Goal: Task Accomplishment & Management: Manage account settings

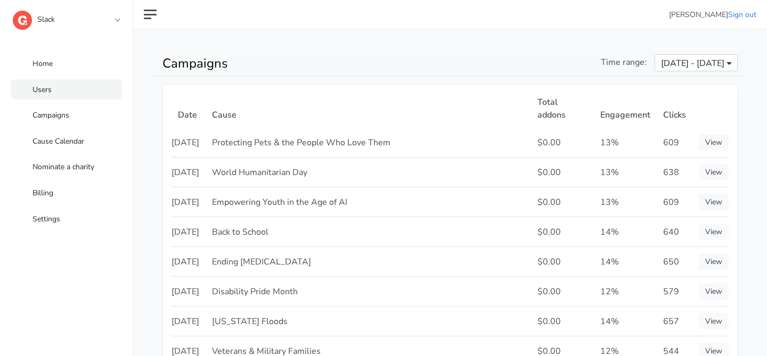
click at [95, 89] on link "Users" at bounding box center [66, 89] width 111 height 21
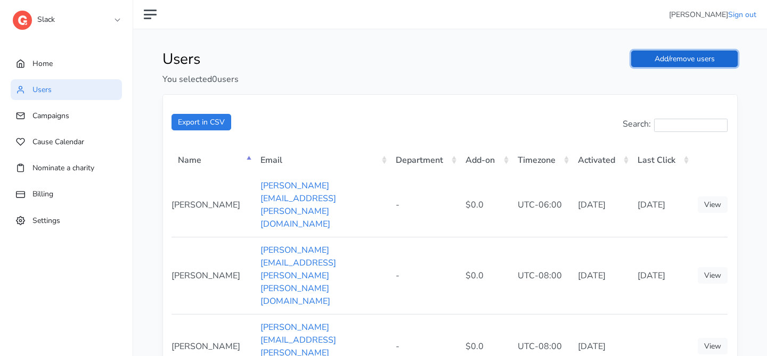
click at [718, 59] on link "Add/remove users" at bounding box center [684, 59] width 107 height 17
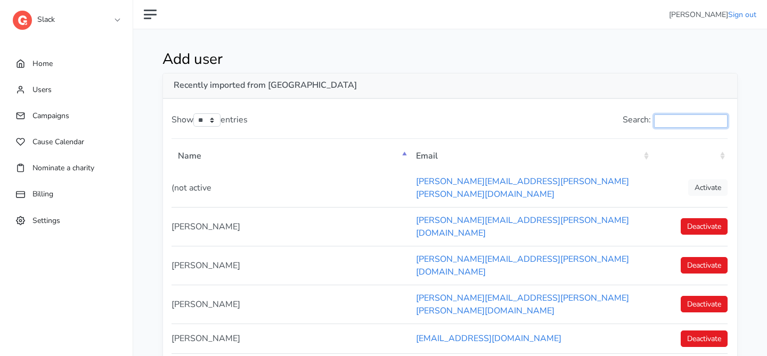
click at [676, 114] on input "Search:" at bounding box center [690, 120] width 73 height 13
paste input "**********"
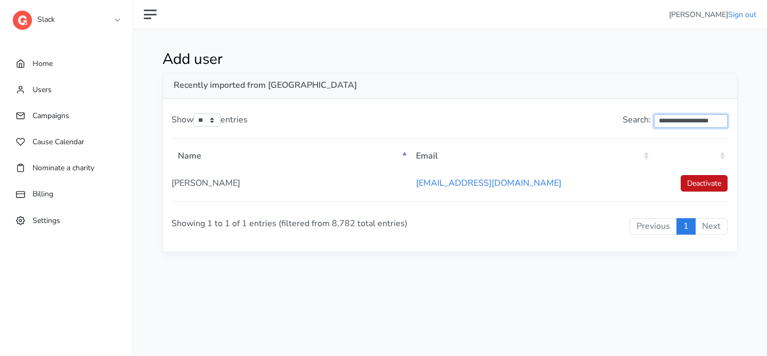
type input "**********"
click at [48, 70] on link "Home" at bounding box center [66, 63] width 111 height 21
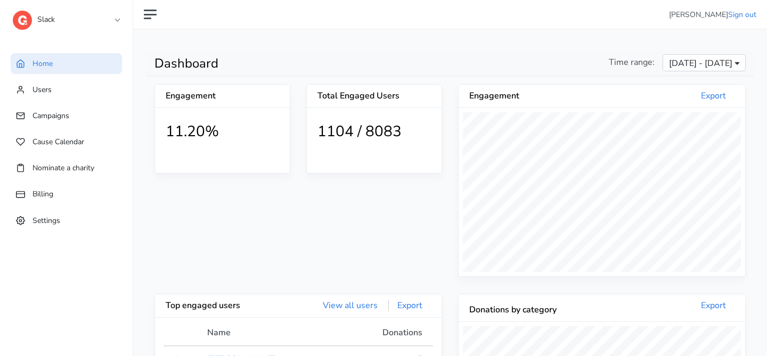
drag, startPoint x: 400, startPoint y: 132, endPoint x: 319, endPoint y: 129, distance: 81.0
click at [318, 129] on h1 "1104 / 8083" at bounding box center [373, 132] width 113 height 18
click at [297, 206] on div "Engagement 11.20% Total Engaged Users 1104 / 8083" at bounding box center [298, 189] width 288 height 210
click at [52, 93] on link "Users" at bounding box center [66, 89] width 111 height 21
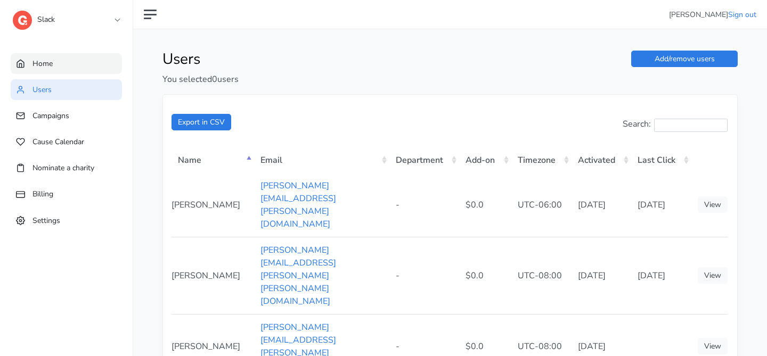
click at [48, 69] on link "Home" at bounding box center [66, 63] width 111 height 21
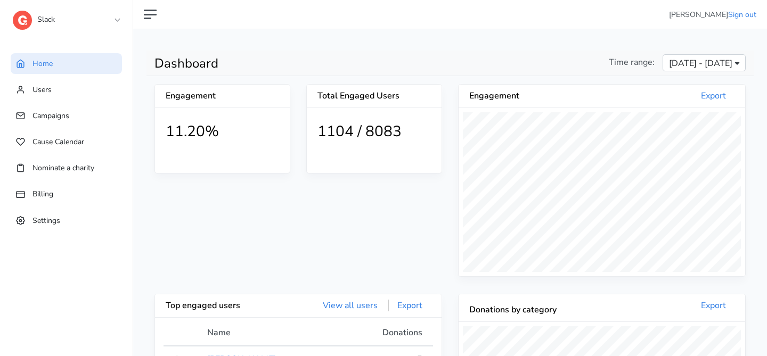
scroll to position [196, 286]
click at [83, 95] on link "Users" at bounding box center [66, 89] width 111 height 21
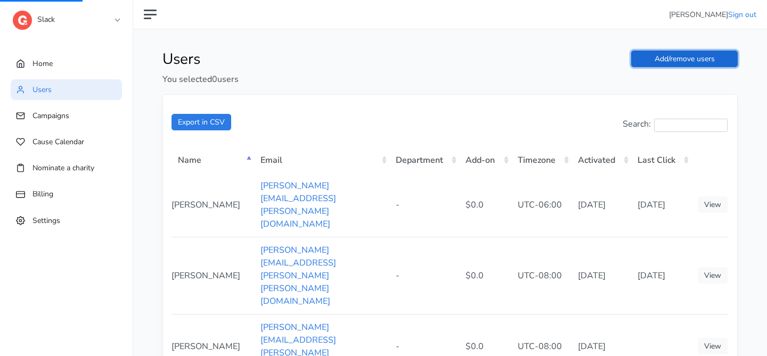
click at [662, 59] on link "Add/remove users" at bounding box center [684, 59] width 107 height 17
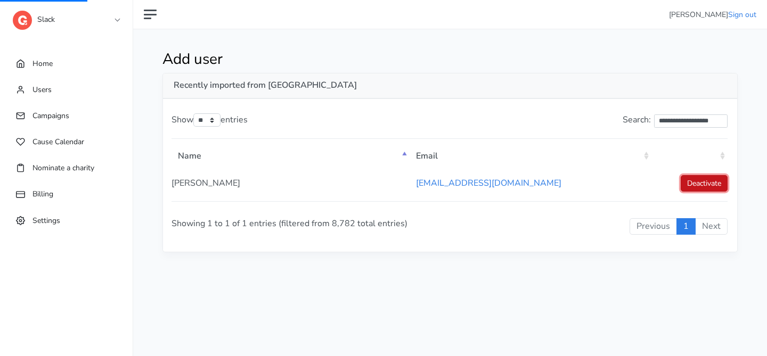
click at [699, 179] on link "Deactivate" at bounding box center [704, 183] width 47 height 17
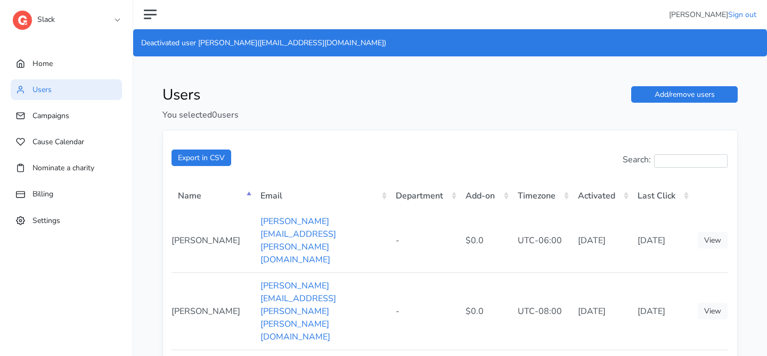
click at [117, 23] on link "Slack" at bounding box center [66, 16] width 107 height 19
click at [121, 15] on div "Slack 1 1SE a alma B BCG B BeanieSpace B Bollin C Chariot C Confetti C Connectd…" at bounding box center [77, 21] width 128 height 43
click at [117, 16] on link "Slack" at bounding box center [66, 16] width 107 height 19
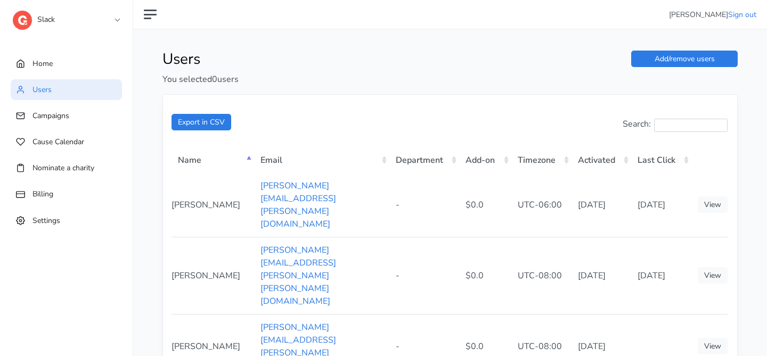
click at [116, 20] on link "Slack" at bounding box center [66, 16] width 107 height 19
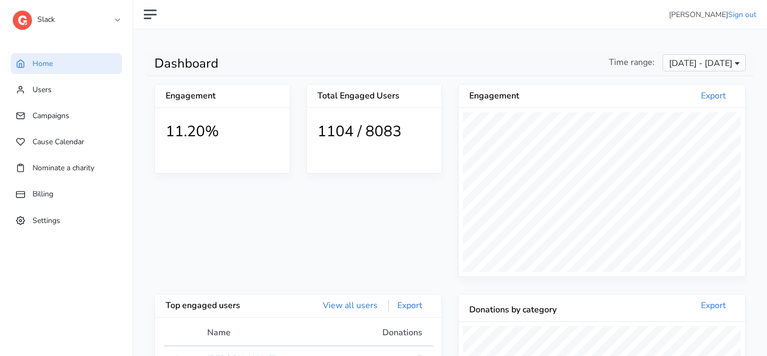
scroll to position [196, 286]
click at [100, 19] on link "Slack" at bounding box center [66, 16] width 107 height 19
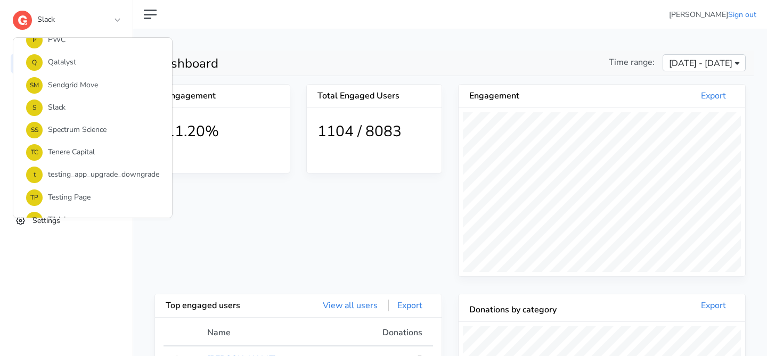
scroll to position [795, 0]
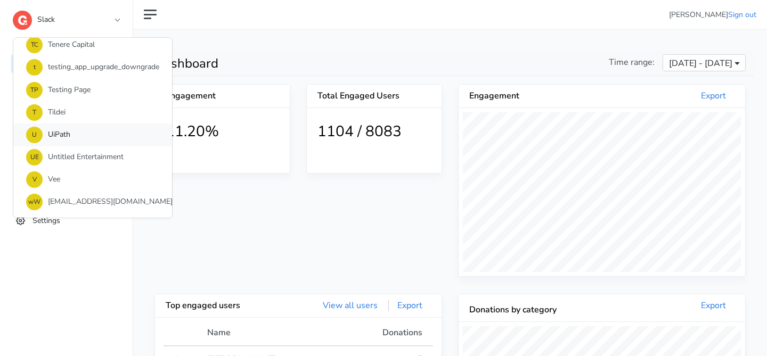
click at [114, 134] on link "U UiPath" at bounding box center [92, 135] width 159 height 22
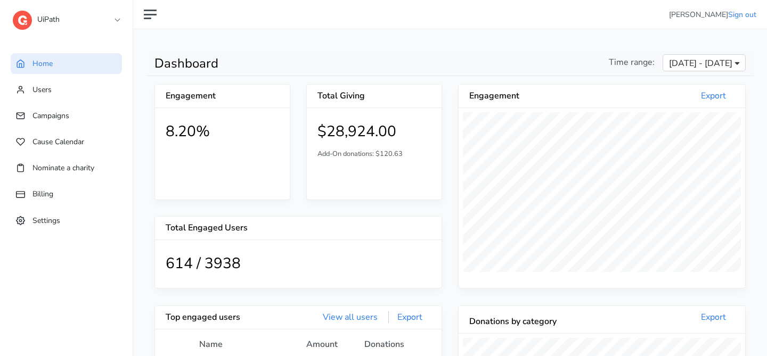
click at [87, 27] on div "UiPath 1 1SE a alma B BCG B BeanieSpace B Bollin C Chariot C Confetti C Connect…" at bounding box center [66, 21] width 107 height 43
drag, startPoint x: 243, startPoint y: 259, endPoint x: 203, endPoint y: 259, distance: 40.5
click at [203, 260] on h1 "614 / 3938" at bounding box center [298, 264] width 265 height 18
click at [58, 87] on link "Users" at bounding box center [66, 89] width 111 height 21
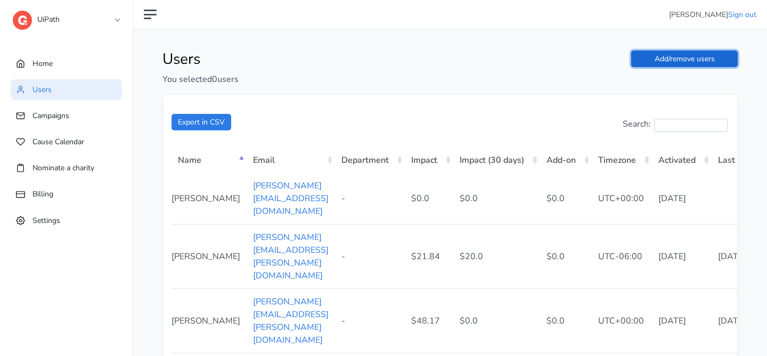
click at [676, 64] on link "Add/remove users" at bounding box center [684, 59] width 107 height 17
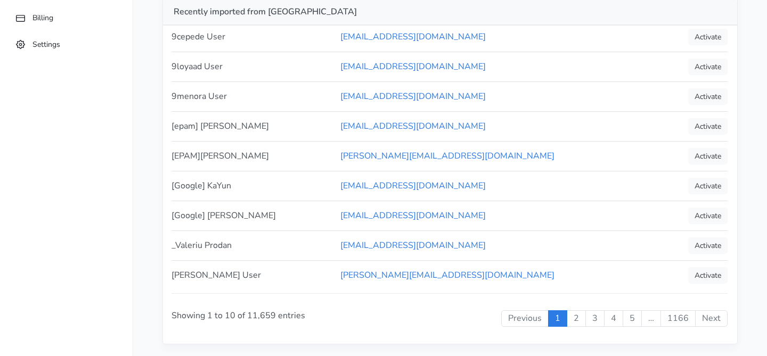
scroll to position [202, 0]
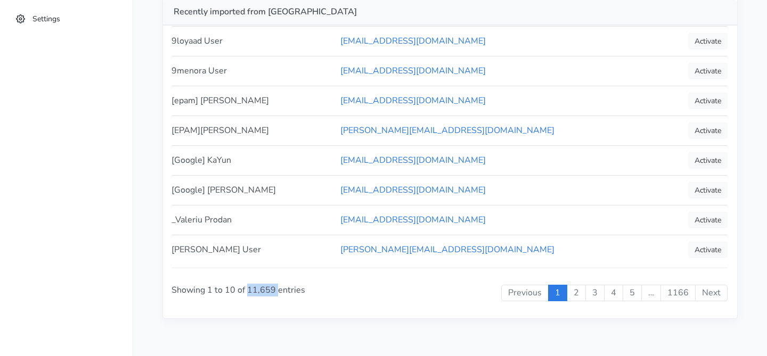
drag, startPoint x: 276, startPoint y: 290, endPoint x: 247, endPoint y: 288, distance: 29.3
click at [247, 288] on div "Showing 1 to 10 of 11,659 entries" at bounding box center [283, 290] width 224 height 45
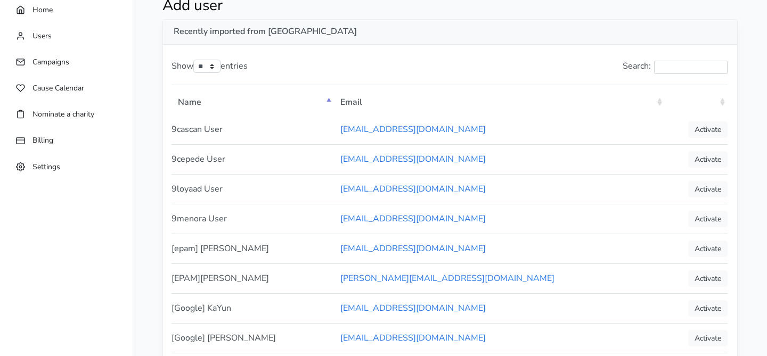
scroll to position [0, 0]
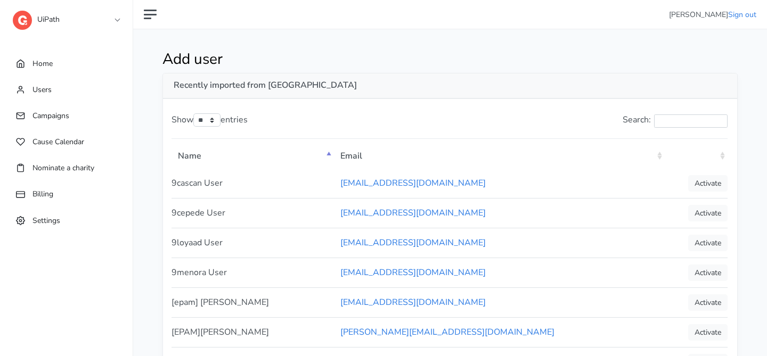
click at [99, 24] on link "UiPath" at bounding box center [66, 16] width 107 height 19
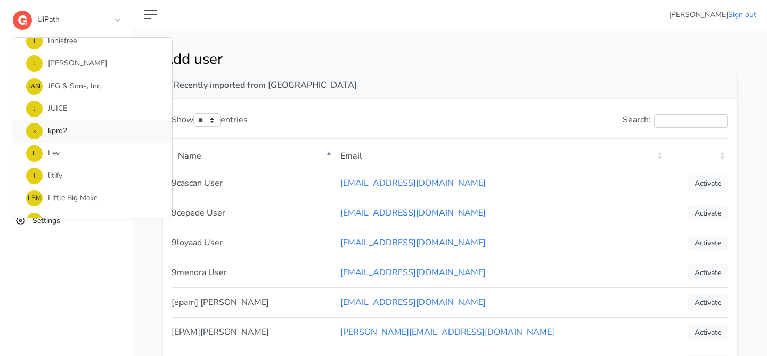
scroll to position [641, 0]
click at [86, 152] on link "S Slack" at bounding box center [92, 153] width 159 height 22
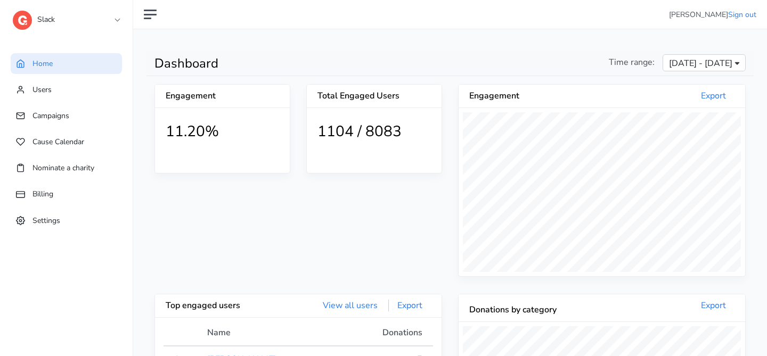
scroll to position [196, 286]
click at [395, 133] on h1 "1104 / 8083" at bounding box center [373, 132] width 113 height 18
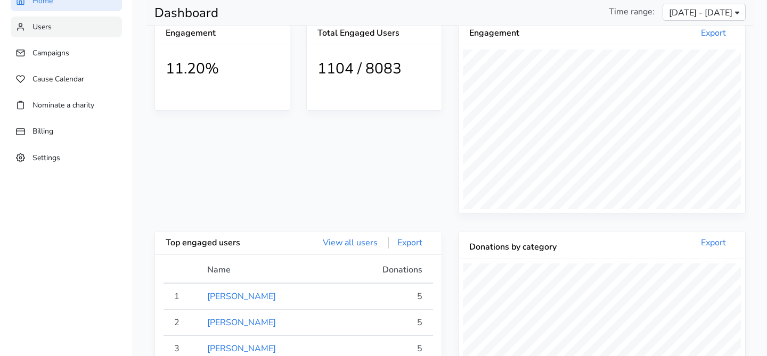
scroll to position [0, 0]
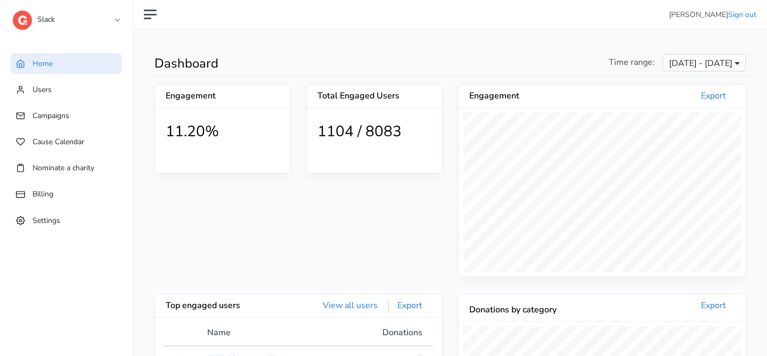
click at [87, 24] on link "Slack" at bounding box center [66, 16] width 107 height 19
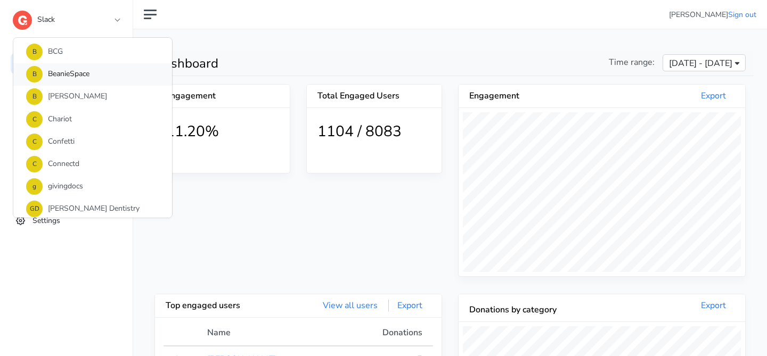
scroll to position [45, 0]
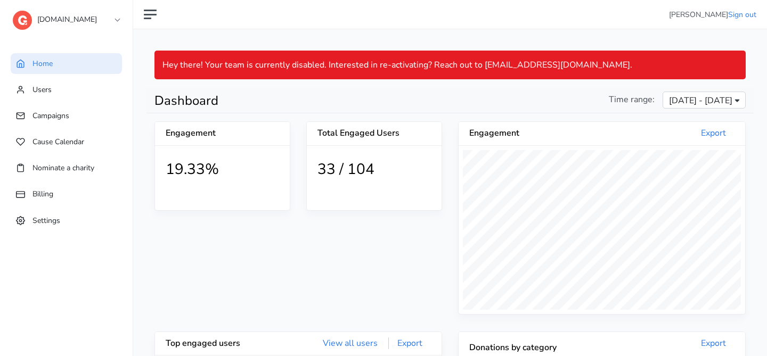
scroll to position [196, 286]
click at [96, 82] on link "Users" at bounding box center [66, 89] width 111 height 21
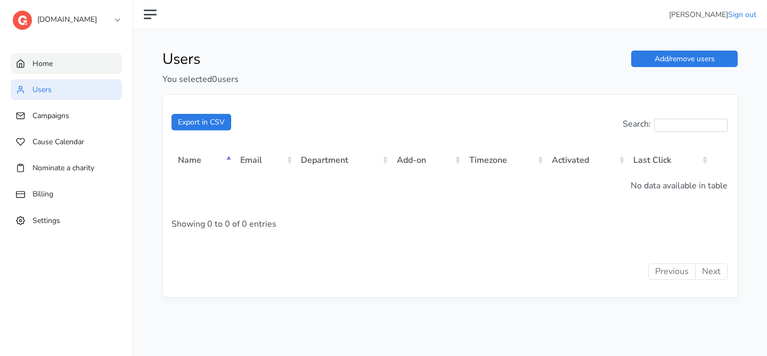
click at [115, 60] on link "Home" at bounding box center [66, 63] width 111 height 21
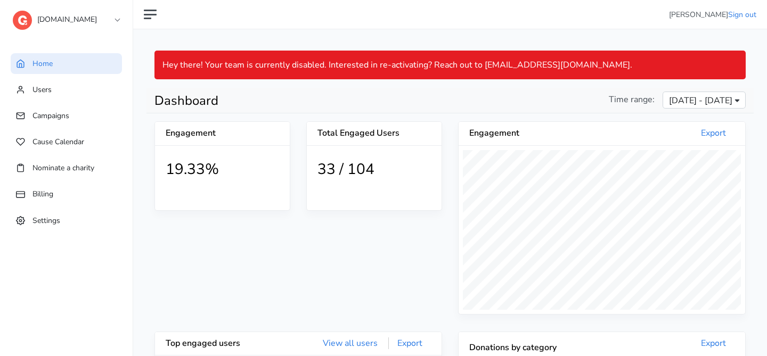
scroll to position [196, 286]
click at [34, 21] on link "Blackthorn.io" at bounding box center [66, 16] width 107 height 19
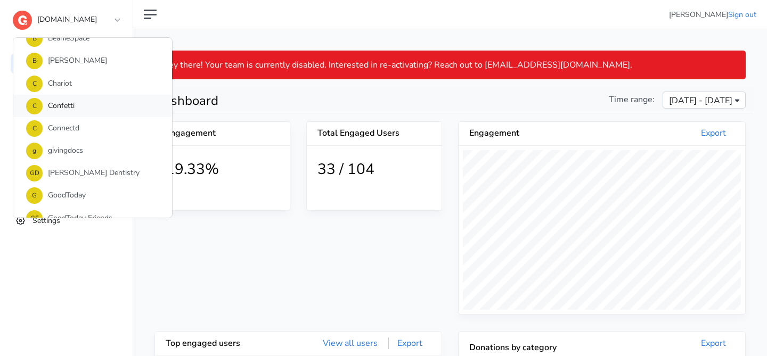
scroll to position [95, 0]
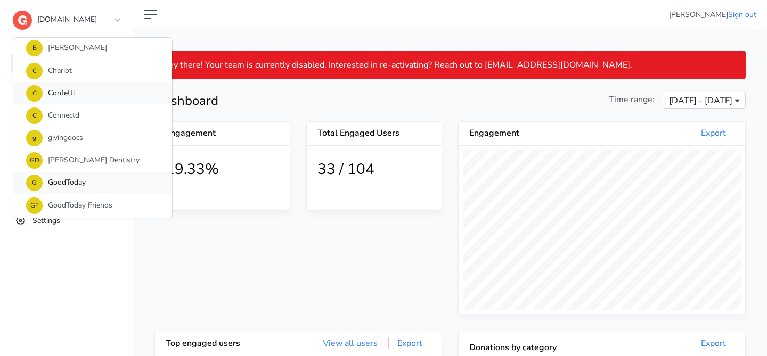
click at [77, 181] on link "G GoodToday" at bounding box center [92, 183] width 159 height 22
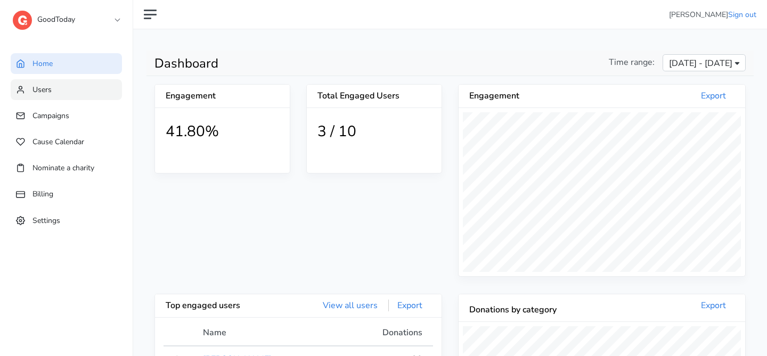
click at [60, 96] on link "Users" at bounding box center [66, 89] width 111 height 21
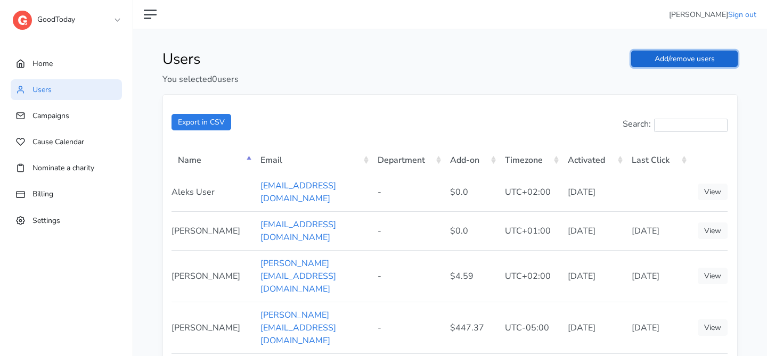
click at [708, 57] on link "Add/remove users" at bounding box center [684, 59] width 107 height 17
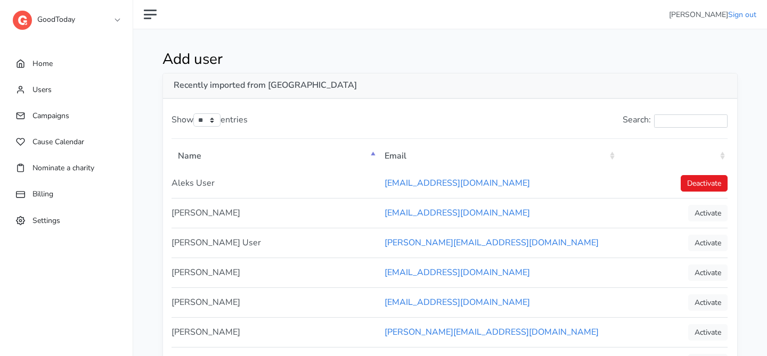
click at [724, 155] on th ": activate to sort column ascending" at bounding box center [672, 155] width 110 height 27
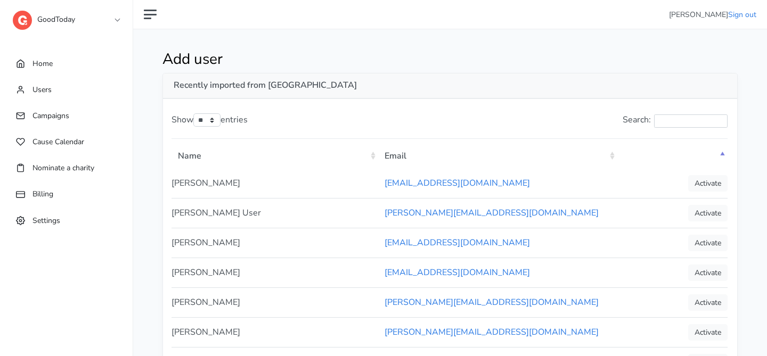
click at [724, 155] on th ": activate to sort column descending" at bounding box center [672, 155] width 110 height 27
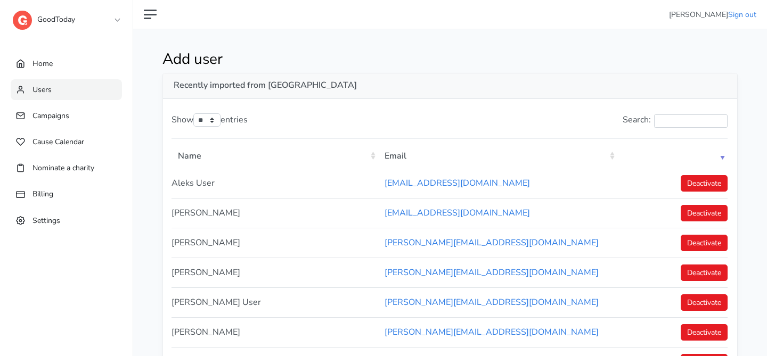
click at [59, 88] on link "Users" at bounding box center [66, 89] width 111 height 21
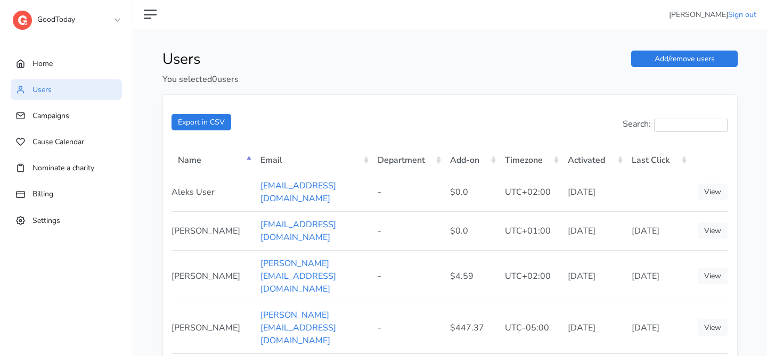
click at [682, 161] on th "Last Click" at bounding box center [657, 159] width 64 height 27
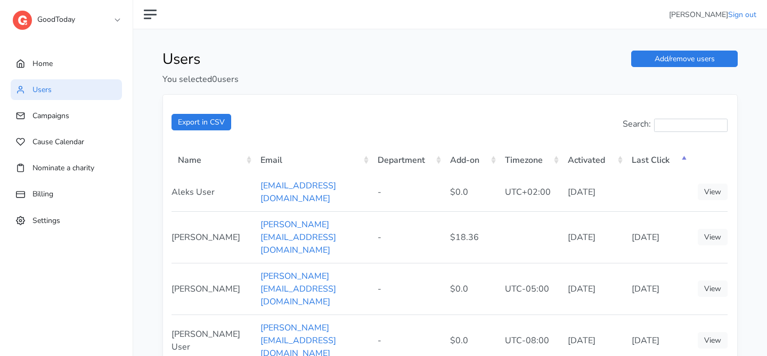
click at [682, 161] on th "Last Click" at bounding box center [657, 159] width 64 height 27
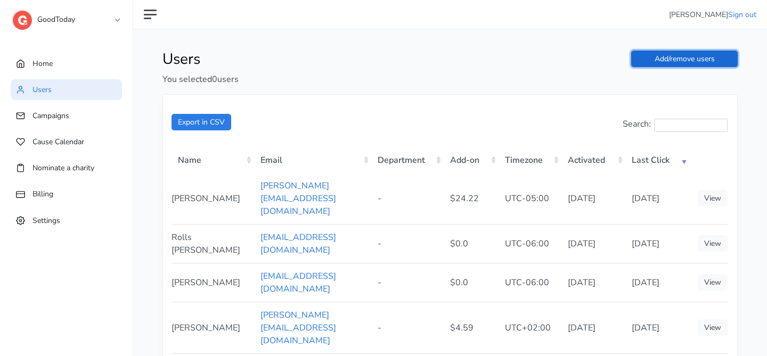
click at [707, 65] on link "Add/remove users" at bounding box center [684, 59] width 107 height 17
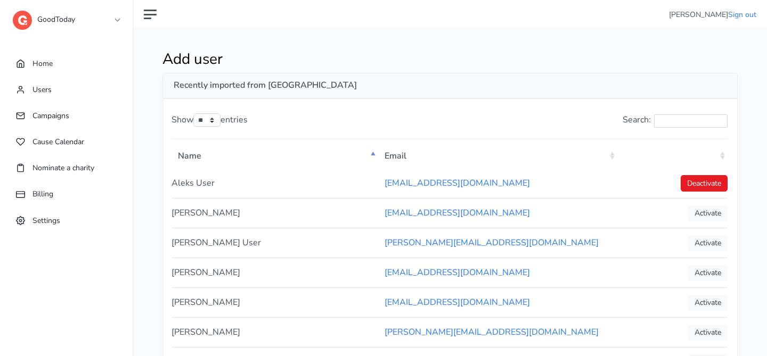
click at [721, 157] on th ": activate to sort column ascending" at bounding box center [672, 155] width 110 height 27
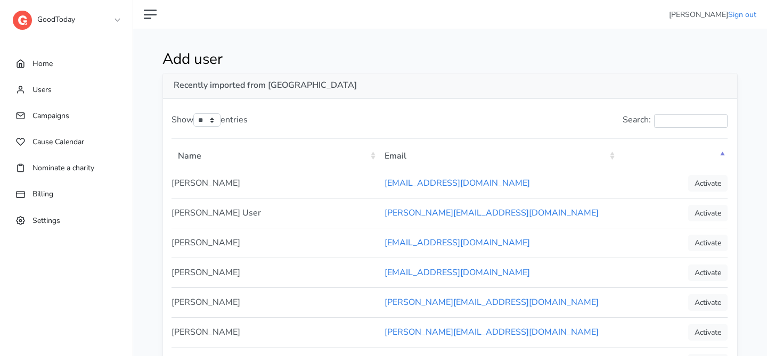
click at [724, 156] on th ": activate to sort column descending" at bounding box center [672, 155] width 110 height 27
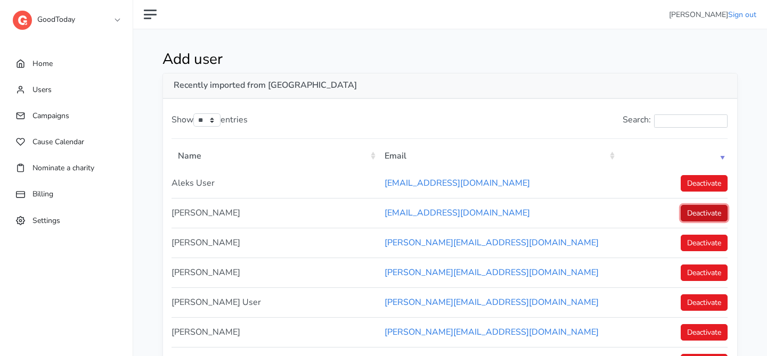
click at [711, 207] on link "Deactivate" at bounding box center [704, 213] width 47 height 17
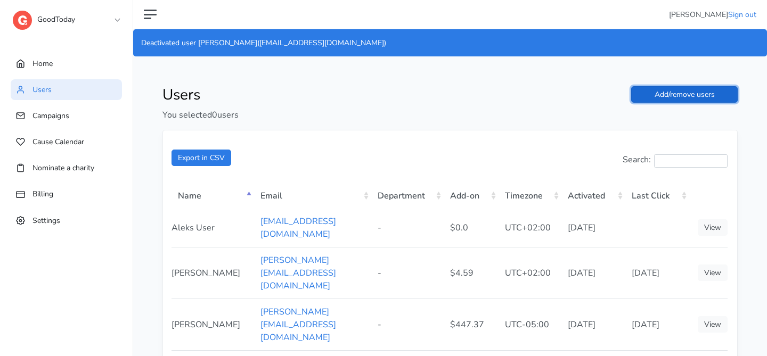
click at [714, 100] on link "Add/remove users" at bounding box center [684, 94] width 107 height 17
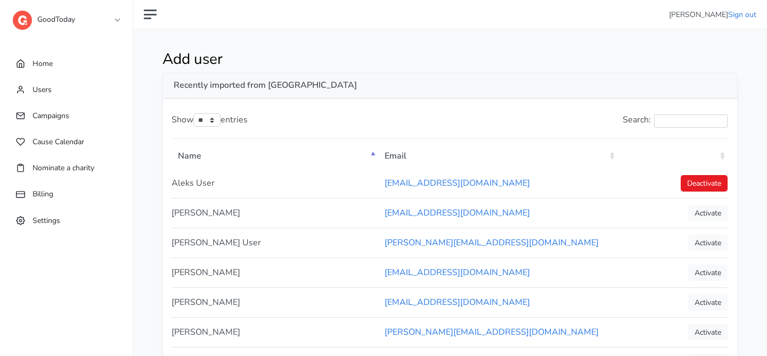
click at [723, 159] on th ": activate to sort column ascending" at bounding box center [672, 155] width 110 height 27
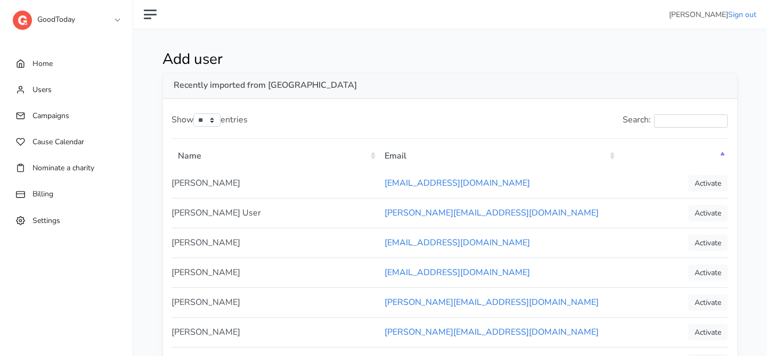
click at [720, 164] on th ": activate to sort column descending" at bounding box center [672, 155] width 110 height 27
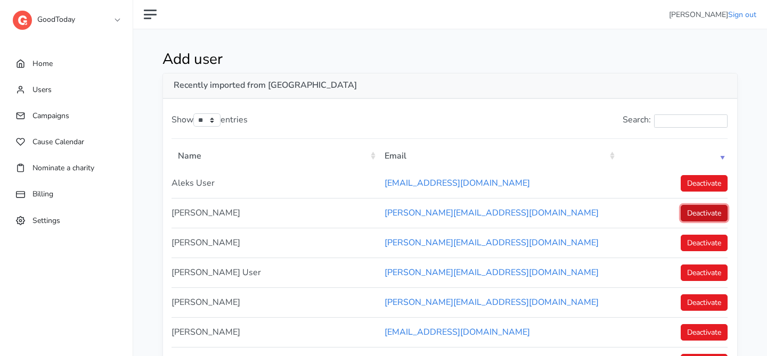
click at [714, 211] on link "Deactivate" at bounding box center [704, 213] width 47 height 17
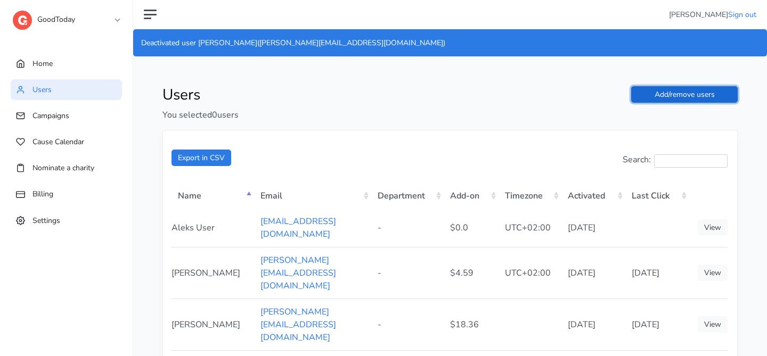
click at [716, 91] on link "Add/remove users" at bounding box center [684, 94] width 107 height 17
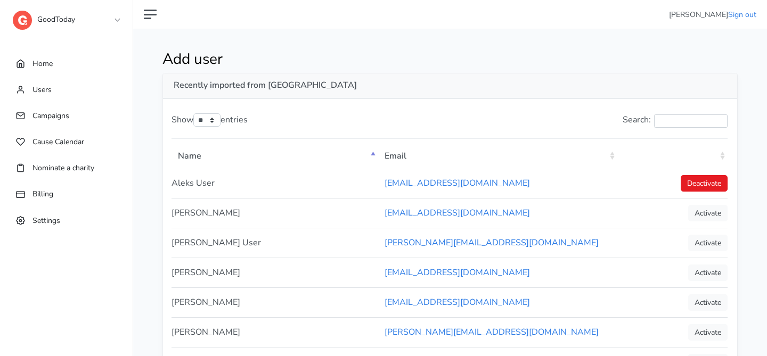
click at [723, 157] on th ": activate to sort column ascending" at bounding box center [672, 155] width 110 height 27
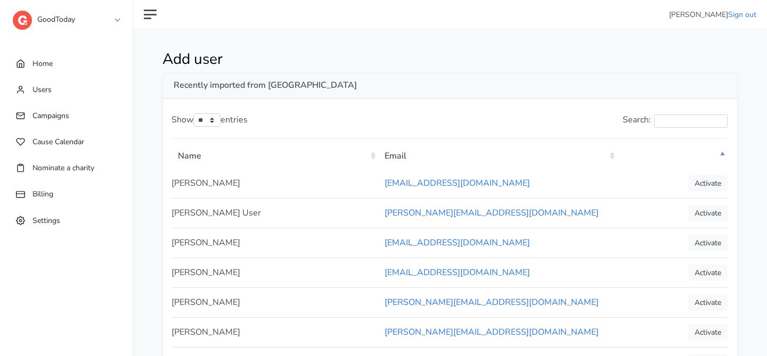
click at [722, 164] on th ": activate to sort column descending" at bounding box center [672, 155] width 110 height 27
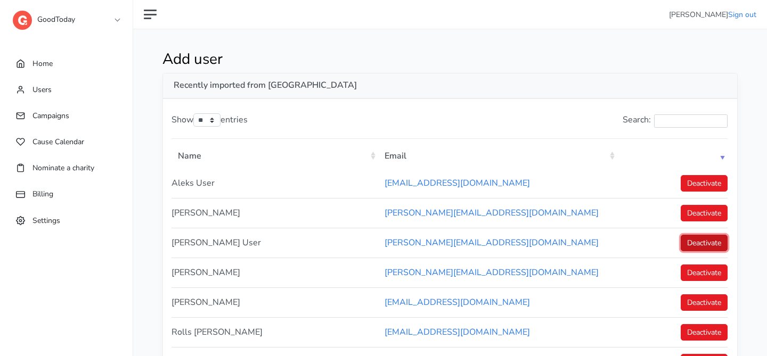
click at [709, 247] on link "Deactivate" at bounding box center [704, 243] width 47 height 17
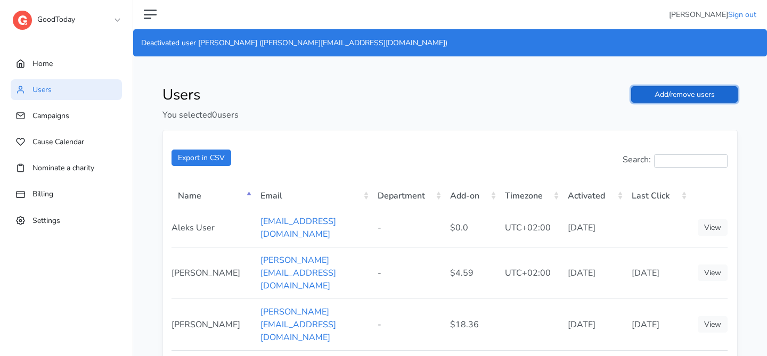
click at [726, 94] on link "Add/remove users" at bounding box center [684, 94] width 107 height 17
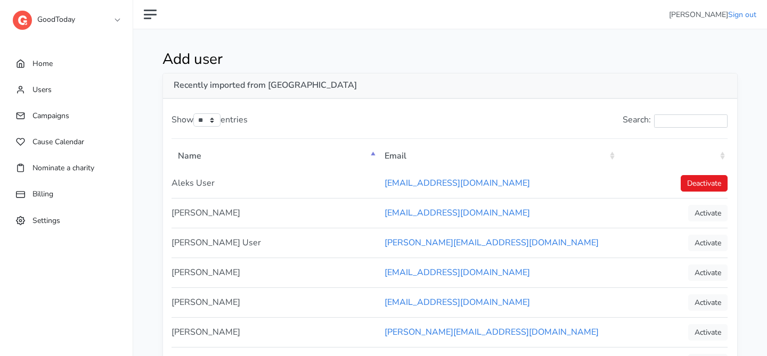
click at [724, 159] on th ": activate to sort column ascending" at bounding box center [672, 155] width 110 height 27
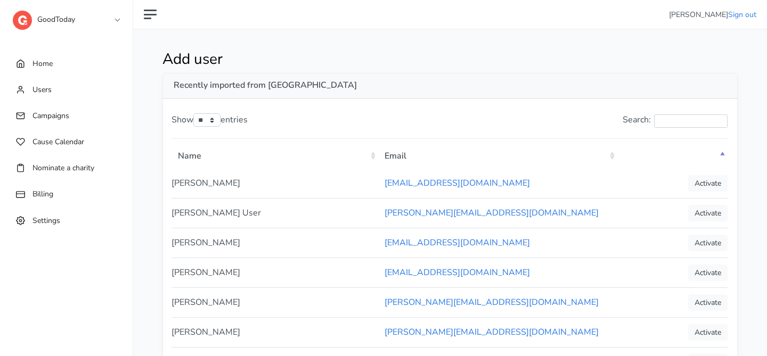
click at [721, 157] on th ": activate to sort column descending" at bounding box center [672, 155] width 110 height 27
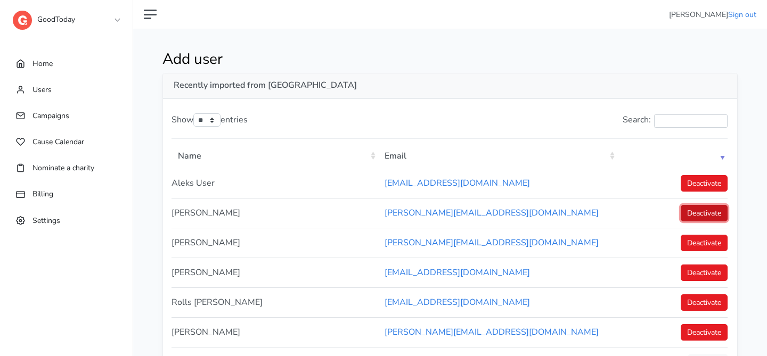
click at [710, 214] on link "Deactivate" at bounding box center [704, 213] width 47 height 17
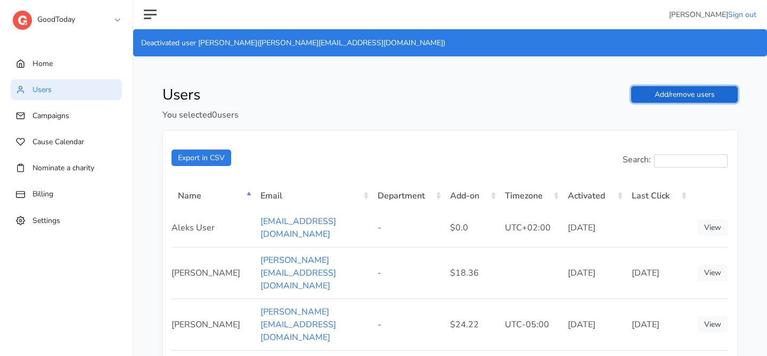
click at [717, 99] on link "Add/remove users" at bounding box center [684, 94] width 107 height 17
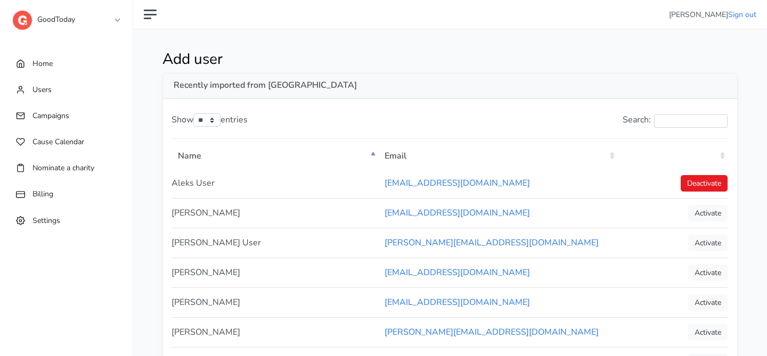
click at [723, 158] on th ": activate to sort column ascending" at bounding box center [672, 155] width 110 height 27
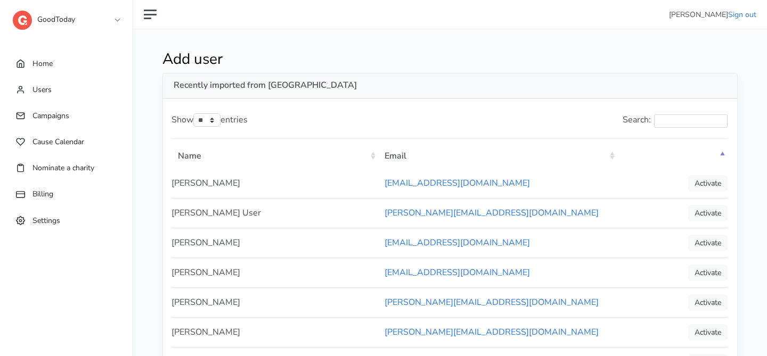
click at [723, 162] on th ": activate to sort column descending" at bounding box center [672, 155] width 110 height 27
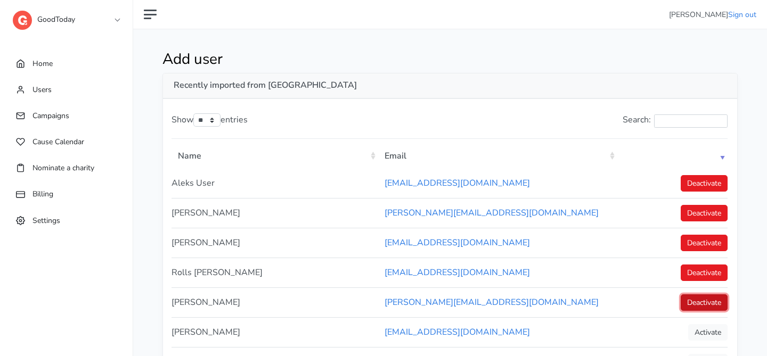
click at [712, 303] on link "Deactivate" at bounding box center [704, 302] width 47 height 17
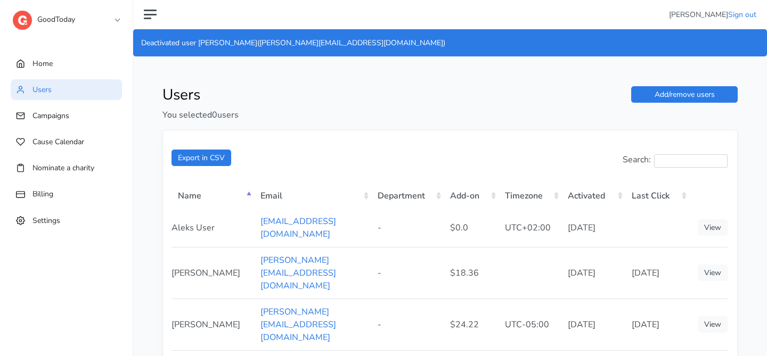
click at [707, 85] on main "Users You selected 0 users Add/remove users Export in CSV Search: Name Email De…" at bounding box center [450, 315] width 634 height 501
click at [707, 89] on link "Add/remove users" at bounding box center [684, 94] width 107 height 17
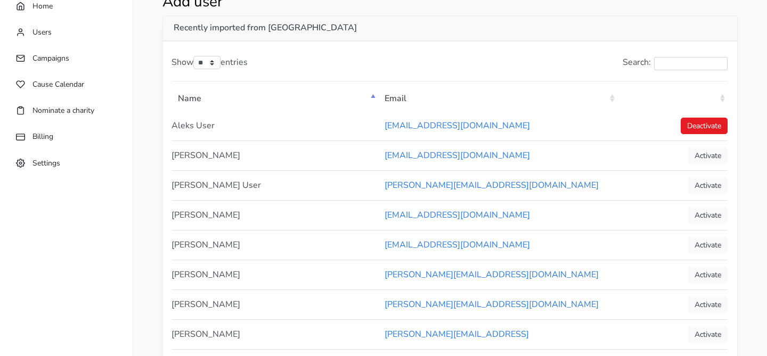
scroll to position [69, 0]
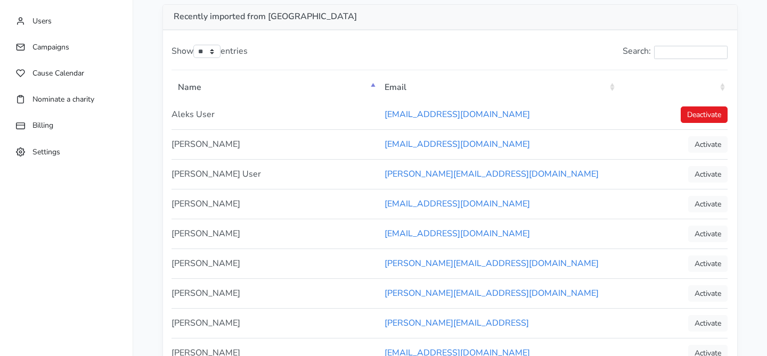
click at [722, 85] on th ": activate to sort column ascending" at bounding box center [672, 86] width 110 height 27
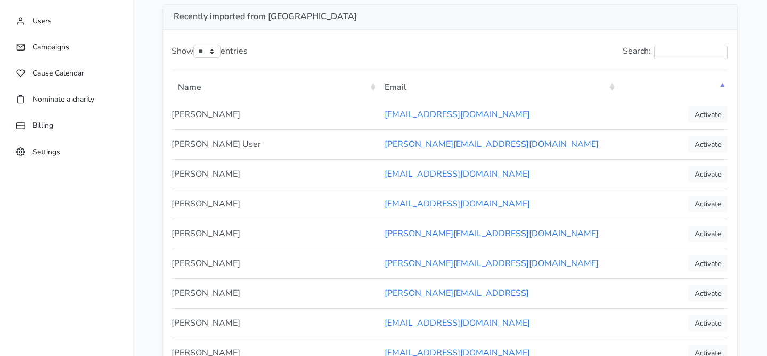
click at [722, 86] on th ": activate to sort column descending" at bounding box center [672, 86] width 110 height 27
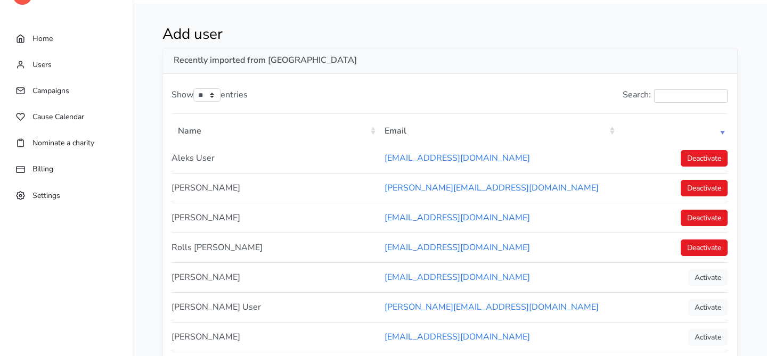
scroll to position [0, 0]
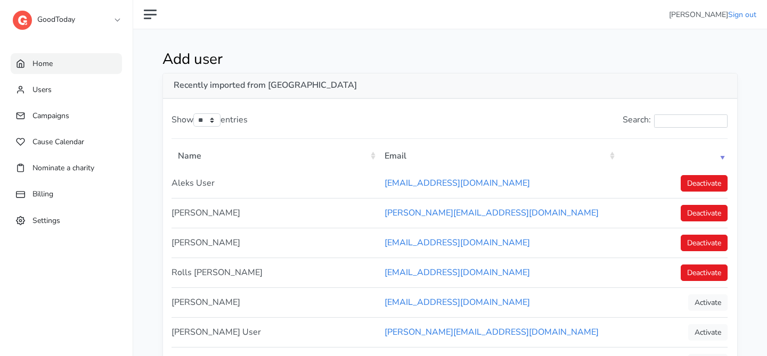
click at [117, 66] on link "Home" at bounding box center [66, 63] width 111 height 21
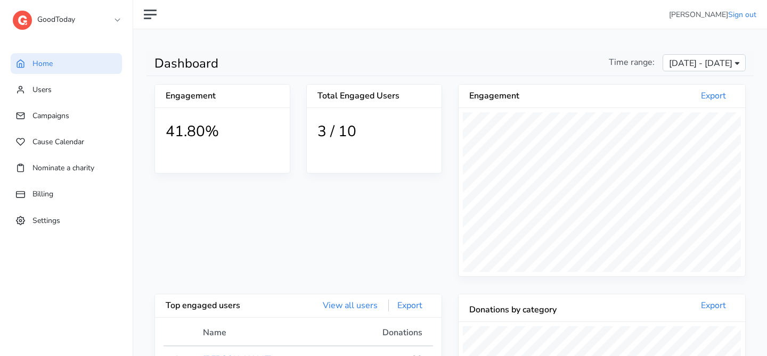
scroll to position [196, 286]
click at [125, 19] on div "GoodToday 1 1SE a alma B BCG B BeanieSpace B Bollin C Chariot C Confetti C Conn…" at bounding box center [77, 21] width 128 height 43
click at [120, 19] on div "GoodToday 1 1SE a alma B BCG B BeanieSpace B Bollin C Chariot C Confetti C Conn…" at bounding box center [77, 21] width 128 height 43
click at [116, 20] on link "GoodToday" at bounding box center [66, 16] width 107 height 19
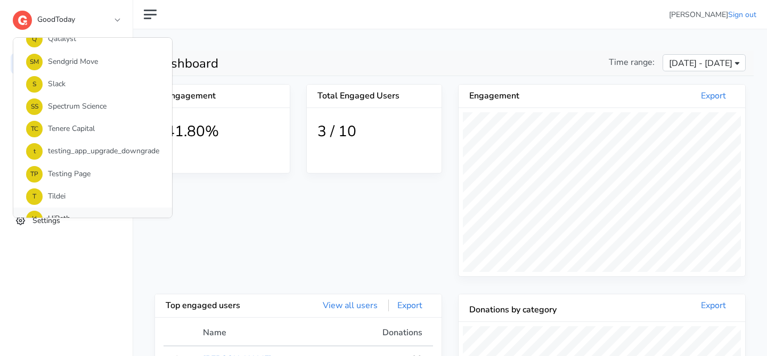
scroll to position [705, 0]
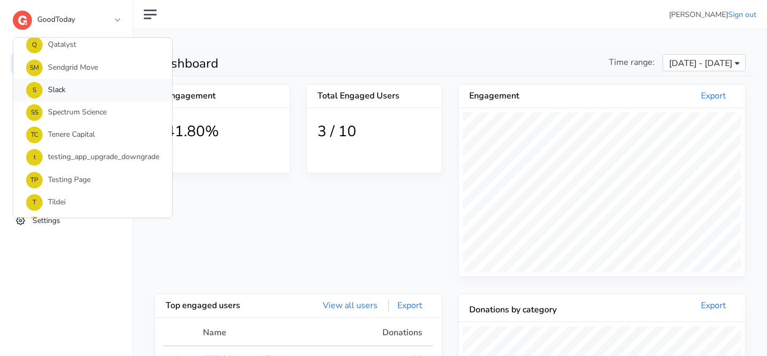
click at [102, 92] on link "S Slack" at bounding box center [92, 90] width 159 height 22
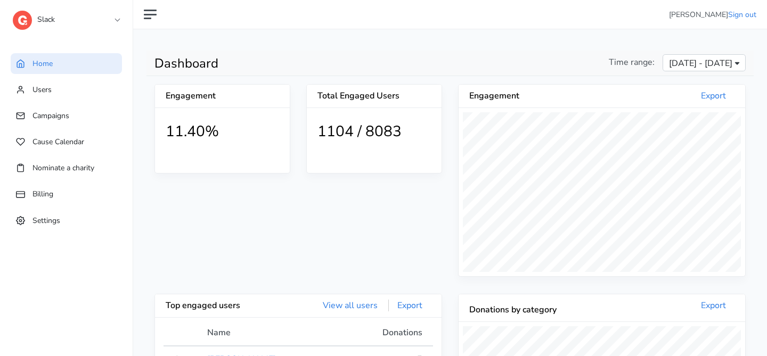
scroll to position [196, 286]
click at [78, 112] on link "Campaigns" at bounding box center [66, 115] width 111 height 21
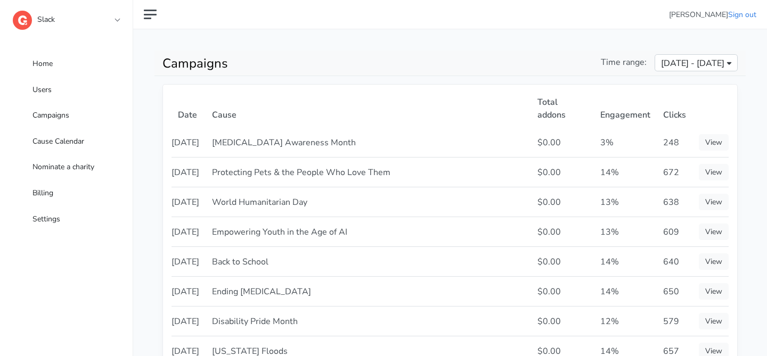
click at [109, 19] on link "Slack" at bounding box center [66, 16] width 107 height 19
click at [118, 20] on link "Slack" at bounding box center [66, 16] width 107 height 19
click at [73, 57] on link "Home" at bounding box center [66, 63] width 111 height 21
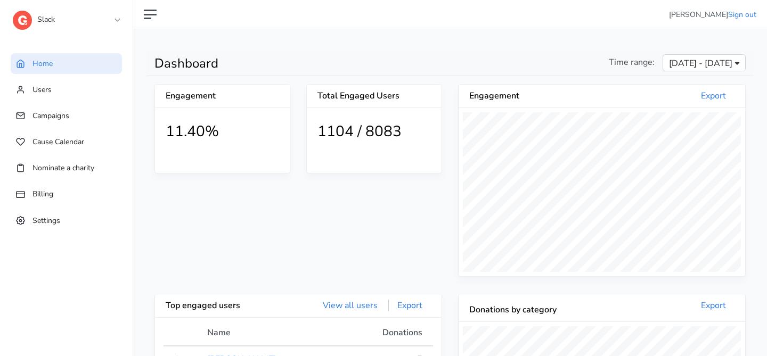
scroll to position [196, 286]
click at [122, 17] on div "Slack 1 1SE a alma B BCG B BeanieSpace B Bollin C Chariot C Confetti C Connectd…" at bounding box center [77, 21] width 128 height 43
click at [370, 125] on h1 "1104 / 8083" at bounding box center [373, 132] width 113 height 18
click at [116, 26] on link "Slack" at bounding box center [66, 16] width 107 height 19
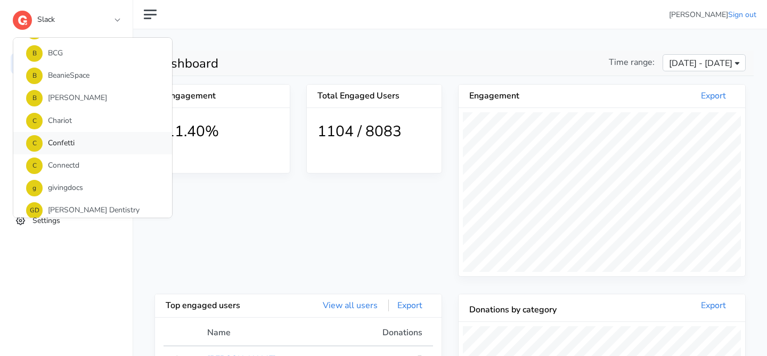
scroll to position [71, 0]
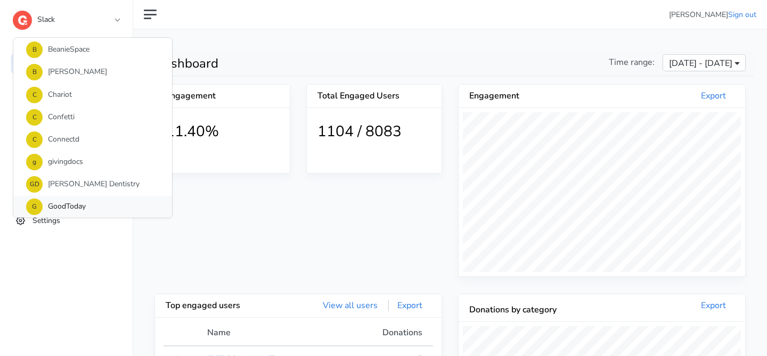
click at [89, 208] on link "G GoodToday" at bounding box center [92, 207] width 159 height 22
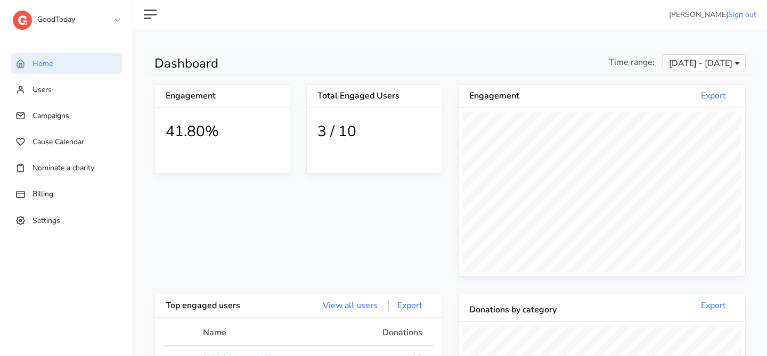
scroll to position [196, 286]
click at [111, 26] on link "GoodToday" at bounding box center [66, 16] width 107 height 19
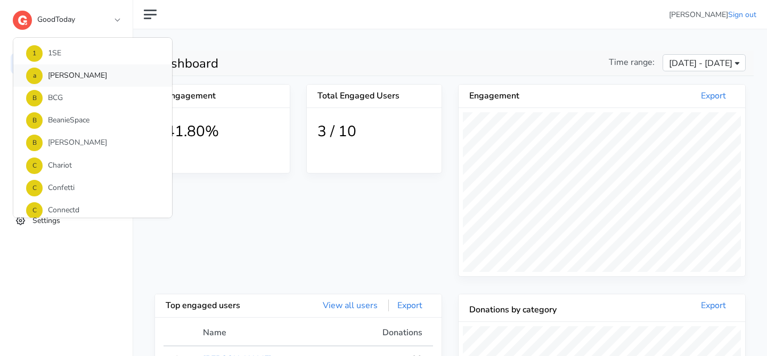
click at [107, 81] on link "a alma" at bounding box center [92, 75] width 159 height 22
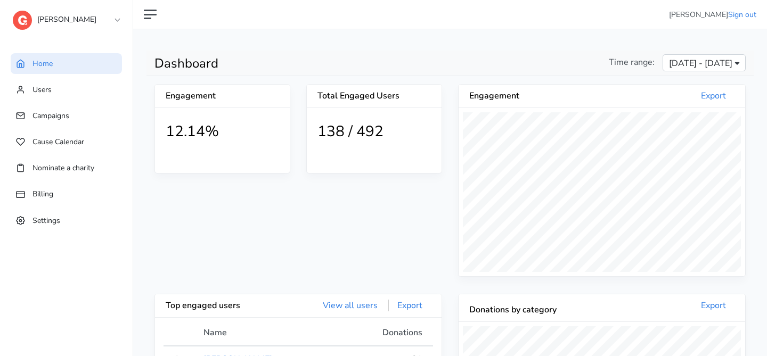
scroll to position [196, 286]
click at [120, 18] on div "alma 1 1SE a alma B BCG B BeanieSpace B Bollin C Chariot C Confetti C Connectd …" at bounding box center [77, 21] width 128 height 43
click at [116, 20] on link "alma" at bounding box center [66, 16] width 107 height 19
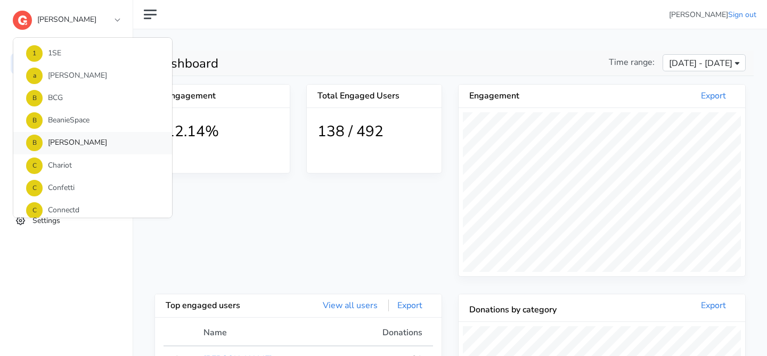
scroll to position [77, 0]
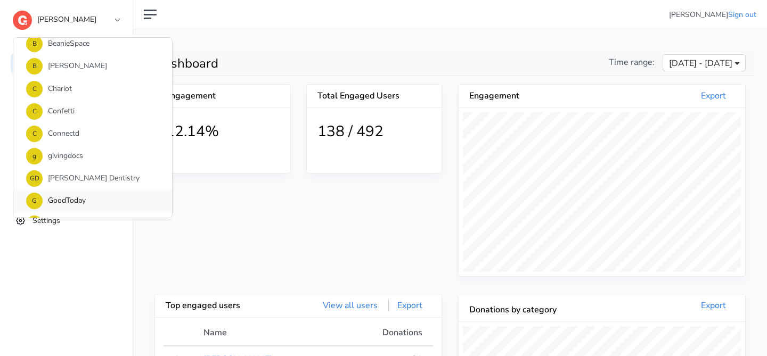
click at [98, 193] on link "G GoodToday" at bounding box center [92, 201] width 159 height 22
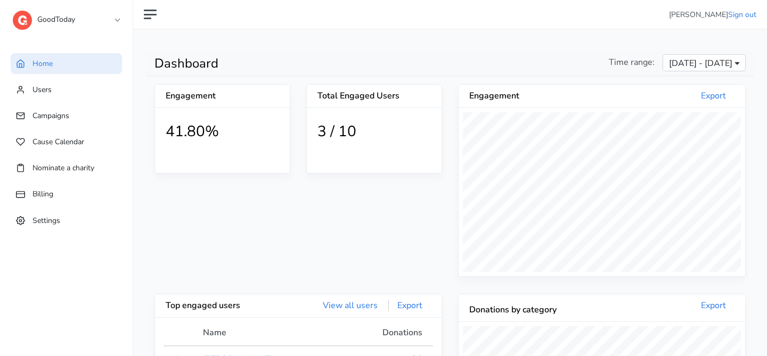
scroll to position [196, 286]
click at [66, 26] on link "GoodToday" at bounding box center [66, 16] width 107 height 19
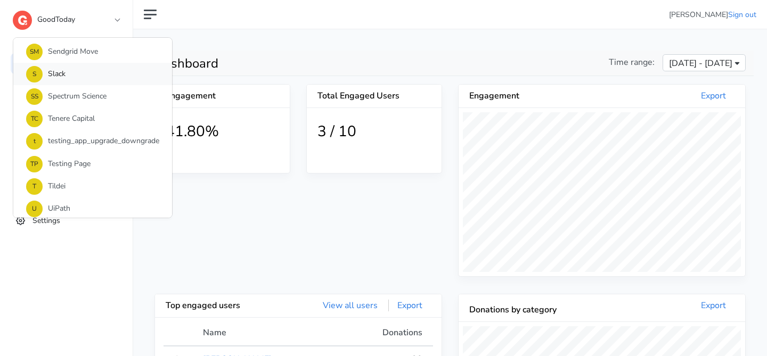
scroll to position [0, 0]
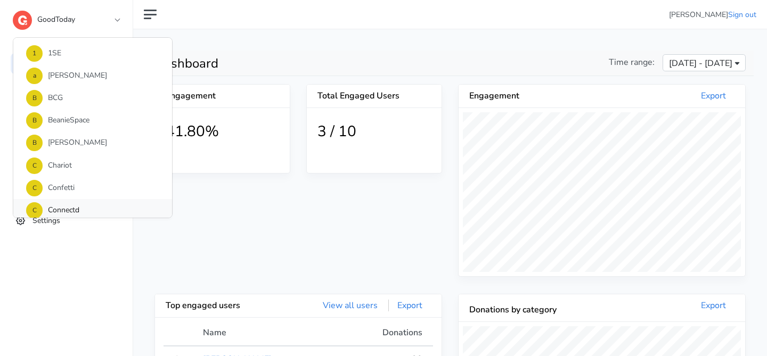
click at [73, 217] on link "C Connectd" at bounding box center [92, 210] width 159 height 22
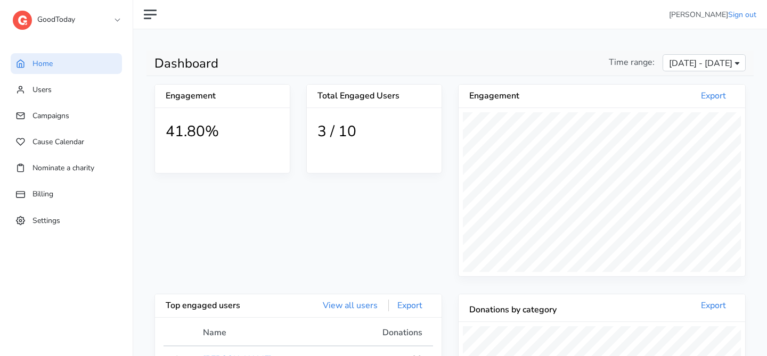
click at [73, 217] on link "Settings" at bounding box center [66, 220] width 111 height 21
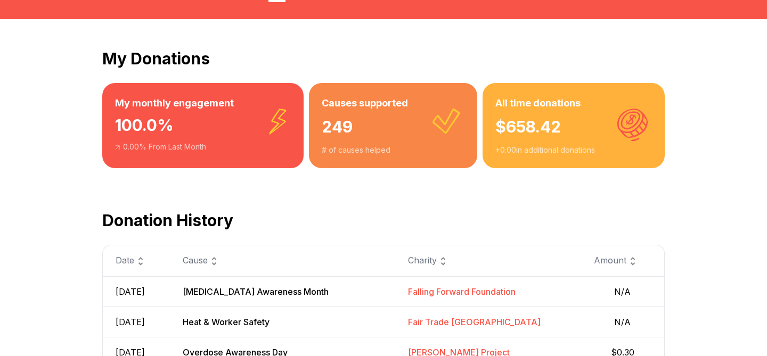
scroll to position [110, 0]
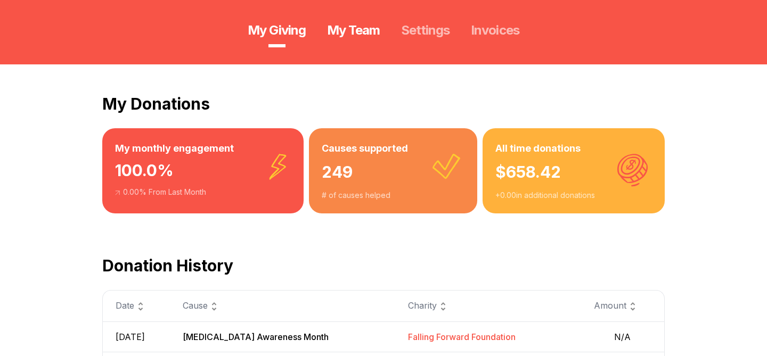
click at [331, 30] on link "My Team" at bounding box center [353, 30] width 53 height 17
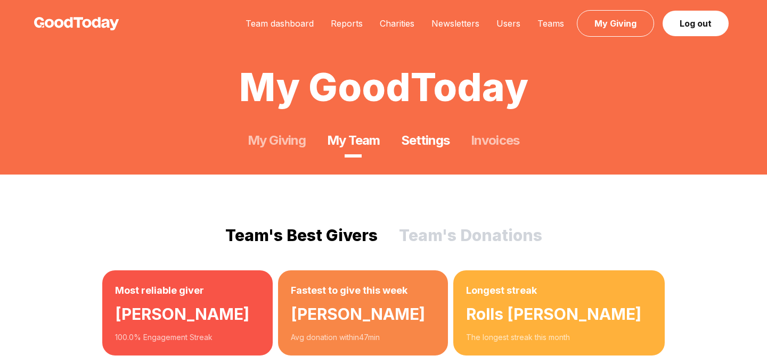
click at [435, 136] on link "Settings" at bounding box center [425, 140] width 48 height 17
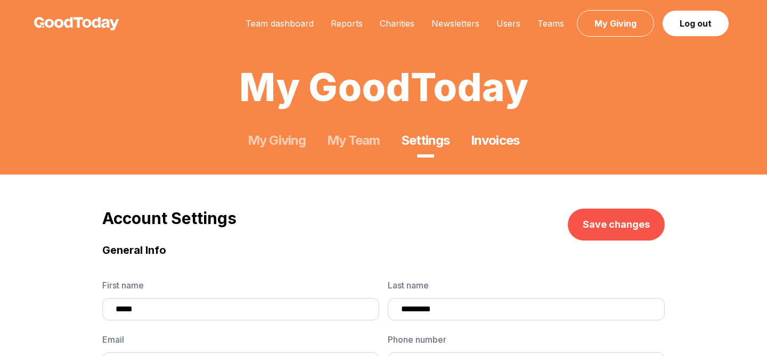
click at [494, 141] on link "Invoices" at bounding box center [495, 140] width 48 height 17
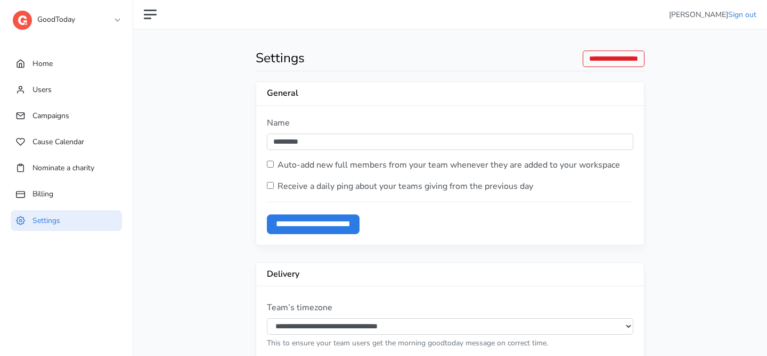
click at [73, 175] on link "Nominate a charity" at bounding box center [66, 168] width 111 height 21
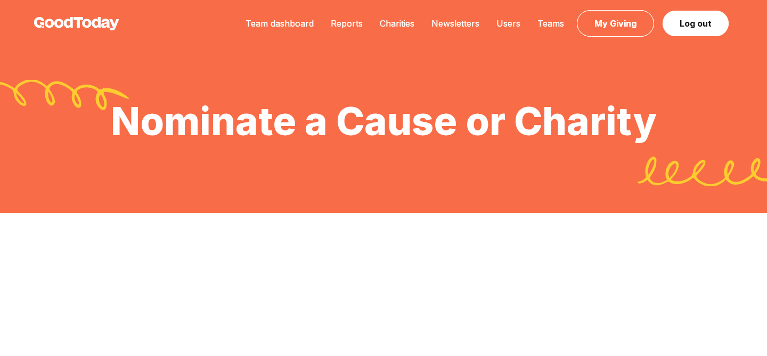
click at [114, 28] on img at bounding box center [76, 23] width 85 height 13
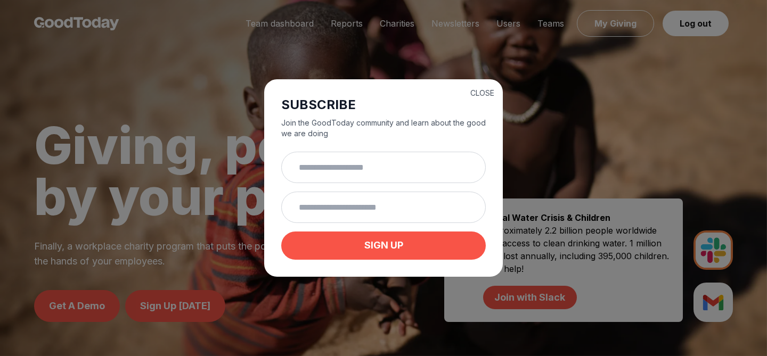
click at [106, 26] on div "CLOSE SUBSCRIBE Join the GoodToday community and learn about the good we are do…" at bounding box center [383, 178] width 767 height 356
